Goal: Transaction & Acquisition: Book appointment/travel/reservation

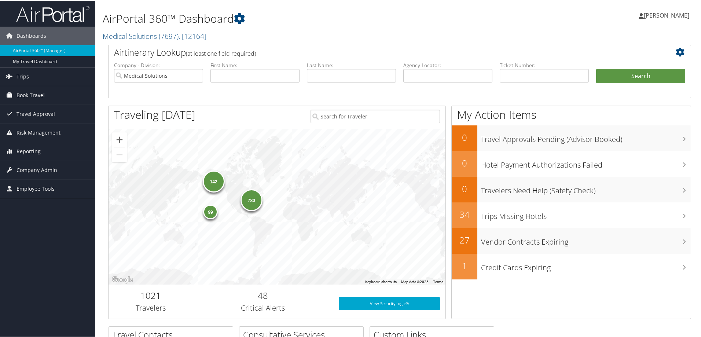
click at [20, 93] on span "Book Travel" at bounding box center [31, 94] width 28 height 18
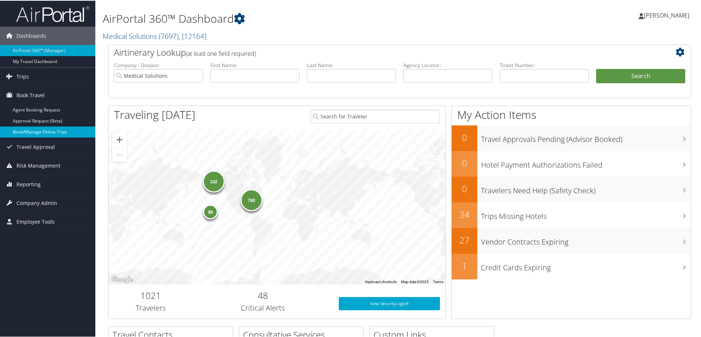
click at [40, 133] on link "Book/Manage Online Trips" at bounding box center [47, 131] width 95 height 11
